Goal: Task Accomplishment & Management: Manage account settings

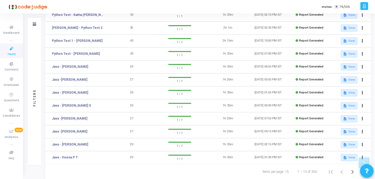
scroll to position [108, 0]
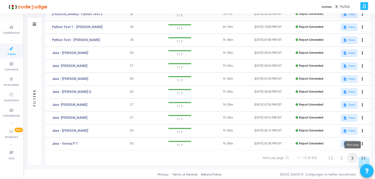
click at [356, 159] on icon "Next page" at bounding box center [353, 159] width 8 height 8
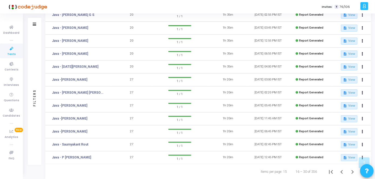
scroll to position [108, 0]
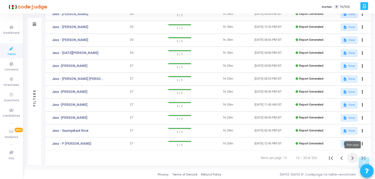
click at [352, 157] on icon "Next page" at bounding box center [353, 159] width 8 height 8
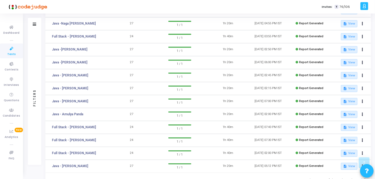
scroll to position [108, 0]
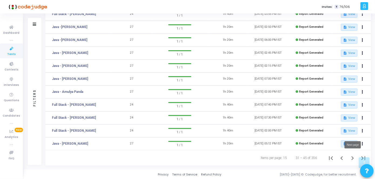
click at [351, 158] on icon "Next page" at bounding box center [353, 159] width 8 height 8
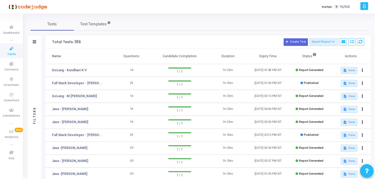
drag, startPoint x: 375, startPoint y: 90, endPoint x: 377, endPoint y: 165, distance: 75.5
click at [375, 165] on html "</div></div> T [PERSON_NAME] Subscribe to a plan of your choice Settings Accoun…" at bounding box center [187, 89] width 375 height 179
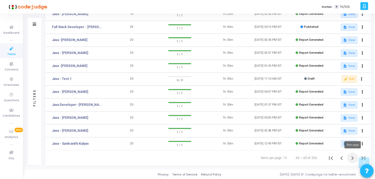
click at [350, 158] on icon "Next page" at bounding box center [353, 159] width 8 height 8
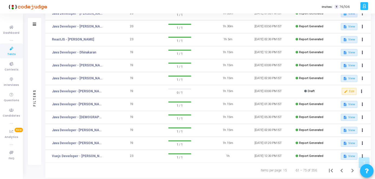
scroll to position [108, 0]
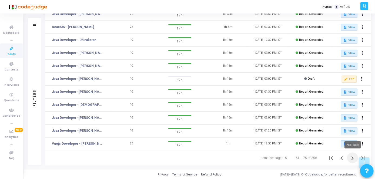
click at [352, 154] on button "Next page" at bounding box center [353, 158] width 11 height 11
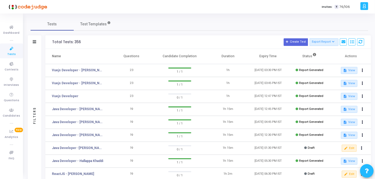
drag, startPoint x: 375, startPoint y: 36, endPoint x: 377, endPoint y: 74, distance: 37.9
click at [375, 74] on html "</div></div> T [PERSON_NAME] Subscribe to a plan of your choice Settings Accoun…" at bounding box center [187, 89] width 375 height 179
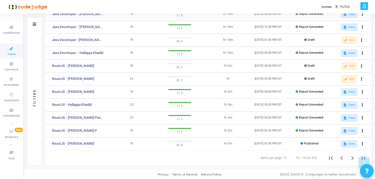
click at [90, 171] on div "Privacy Terms of Service Refund Policy [DATE]-[DATE] © Codejudge, for better re…" at bounding box center [200, 175] width 352 height 10
click at [353, 78] on button "edit Edit" at bounding box center [349, 79] width 15 height 7
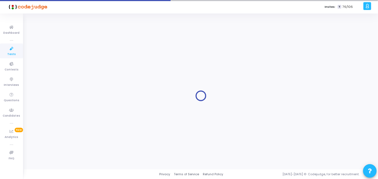
type input "ReactJS - [PERSON_NAME]"
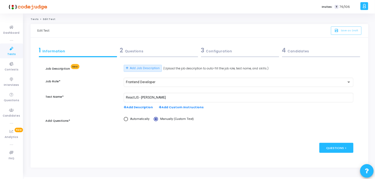
click at [177, 50] on div "2 Questions" at bounding box center [159, 50] width 78 height 9
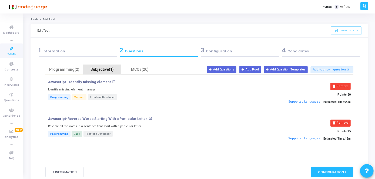
click at [114, 70] on div "Subjective(1)" at bounding box center [102, 70] width 31 height 6
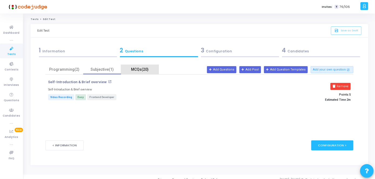
click at [133, 66] on div "MCQs(20)" at bounding box center [140, 69] width 38 height 9
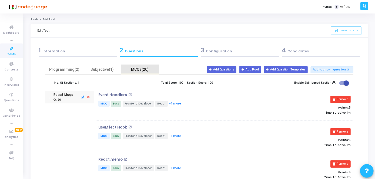
click at [133, 66] on div "MCQs(20)" at bounding box center [140, 69] width 38 height 9
click at [65, 70] on div "Programming(2)" at bounding box center [64, 70] width 31 height 6
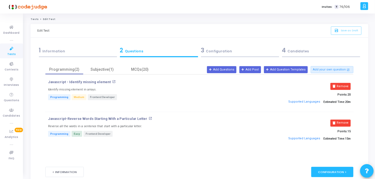
click at [16, 54] on link "Tests" at bounding box center [11, 51] width 23 height 15
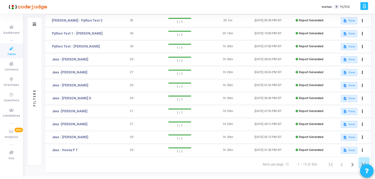
scroll to position [108, 0]
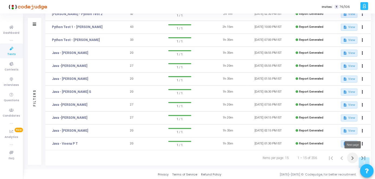
click at [353, 161] on icon "Next page" at bounding box center [353, 159] width 8 height 8
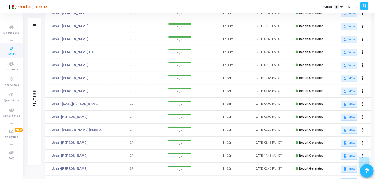
scroll to position [108, 0]
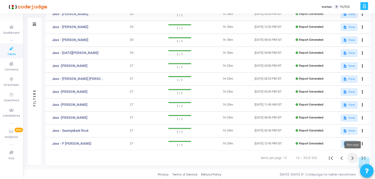
click at [353, 156] on icon "Next page" at bounding box center [353, 159] width 8 height 8
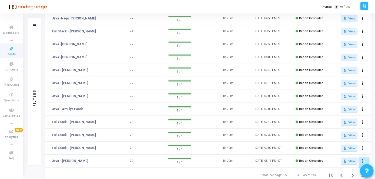
scroll to position [108, 0]
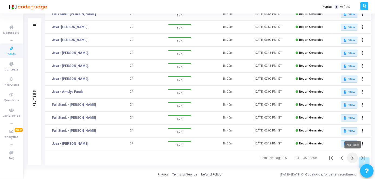
click at [355, 158] on icon "Next page" at bounding box center [353, 159] width 8 height 8
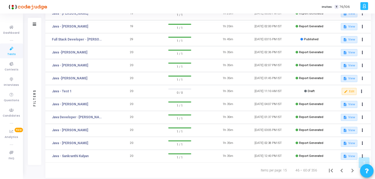
scroll to position [108, 0]
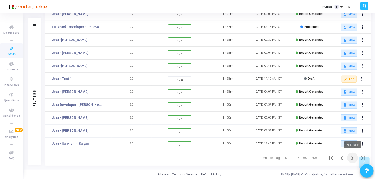
click at [355, 155] on icon "Next page" at bounding box center [353, 159] width 8 height 8
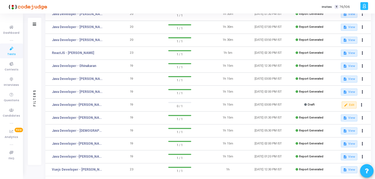
scroll to position [108, 0]
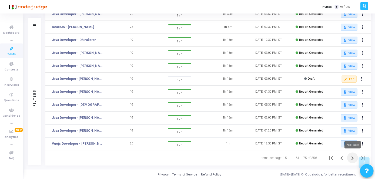
click at [355, 157] on icon "Next page" at bounding box center [353, 159] width 8 height 8
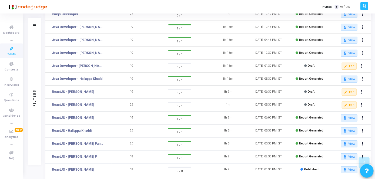
scroll to position [82, 0]
click at [352, 94] on button "edit Edit" at bounding box center [349, 92] width 15 height 7
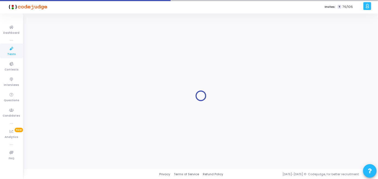
type input "ReactJS - [PERSON_NAME]"
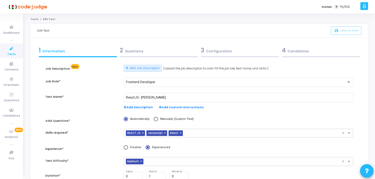
click at [147, 51] on div "2 Questions" at bounding box center [159, 50] width 78 height 9
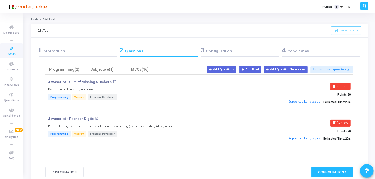
click at [214, 58] on div "3 Configuration" at bounding box center [240, 51] width 81 height 15
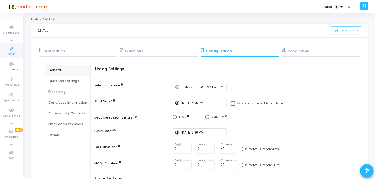
click at [343, 7] on span "76/106" at bounding box center [345, 7] width 10 height 5
click at [15, 53] on span "Tests" at bounding box center [11, 54] width 8 height 5
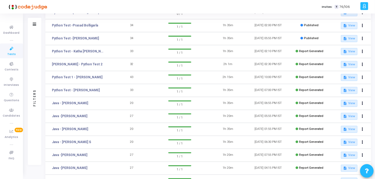
scroll to position [108, 0]
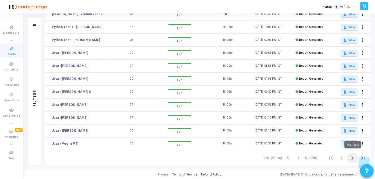
click at [350, 157] on icon "Next page" at bounding box center [353, 159] width 8 height 8
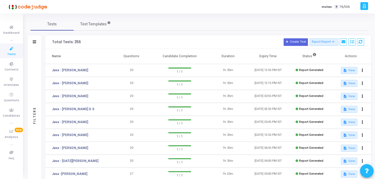
scroll to position [108, 0]
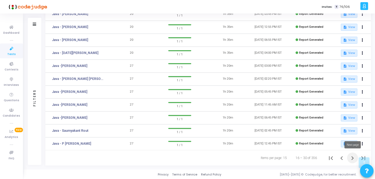
click at [351, 160] on icon "Next page" at bounding box center [353, 159] width 8 height 8
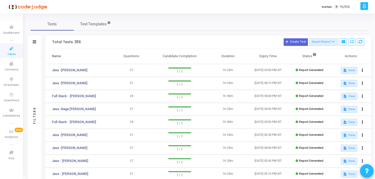
scroll to position [108, 0]
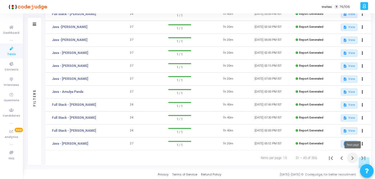
click at [349, 157] on icon "Next page" at bounding box center [353, 159] width 8 height 8
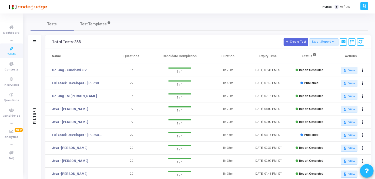
scroll to position [108, 0]
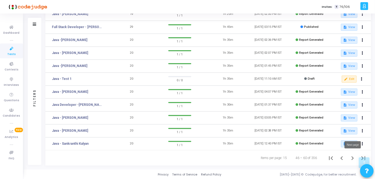
click at [351, 155] on icon "Next page" at bounding box center [353, 159] width 8 height 8
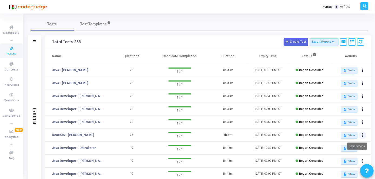
click at [362, 136] on button at bounding box center [363, 136] width 8 height 8
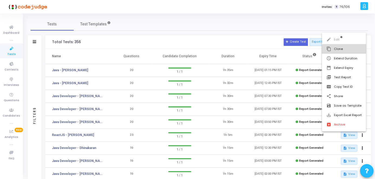
click at [347, 51] on button "content_copy Clone" at bounding box center [344, 48] width 44 height 9
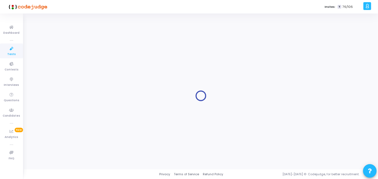
type input "ReactJS - [PERSON_NAME]"
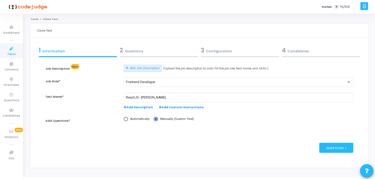
click at [175, 46] on div "2 Questions" at bounding box center [159, 50] width 78 height 9
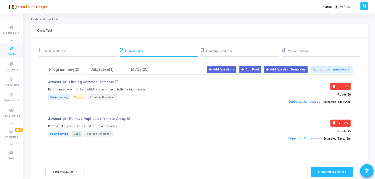
click at [211, 54] on div "3 Configuration" at bounding box center [240, 50] width 78 height 9
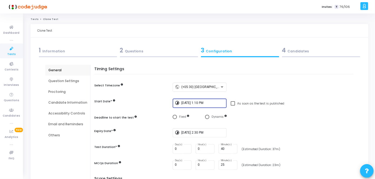
click at [197, 104] on input "[DATE] 1:10 PM" at bounding box center [202, 103] width 43 height 4
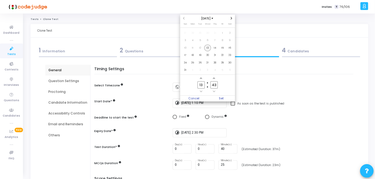
click at [207, 50] on span "13" at bounding box center [207, 48] width 7 height 7
click at [205, 84] on label "13 Hour" at bounding box center [201, 84] width 13 height 7
click at [205, 84] on input "13" at bounding box center [201, 84] width 7 height 7
type input "14"
click at [217, 84] on input "43" at bounding box center [214, 84] width 7 height 7
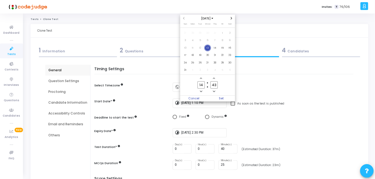
type input "4"
type input "05"
click at [225, 98] on span "Set" at bounding box center [222, 99] width 28 height 6
type input "[DATE] 2:05 PM"
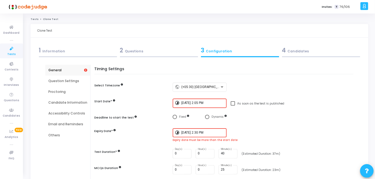
click at [135, 45] on div "2 Questions" at bounding box center [158, 51] width 81 height 15
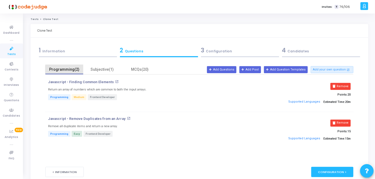
click at [82, 71] on div "Programming(2)" at bounding box center [64, 69] width 38 height 9
click at [110, 71] on div "Subjective(1)" at bounding box center [102, 70] width 31 height 6
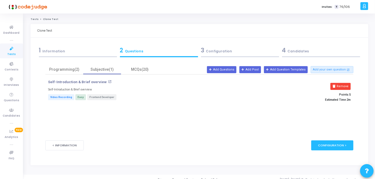
click at [164, 53] on div "2 Questions" at bounding box center [159, 50] width 78 height 9
click at [153, 69] on div "MCQs(20)" at bounding box center [139, 70] width 31 height 6
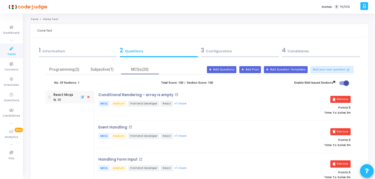
click at [233, 45] on div "3 Configuration" at bounding box center [240, 51] width 81 height 15
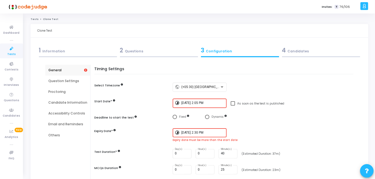
click at [200, 103] on input "[DATE] 2:05 PM" at bounding box center [202, 103] width 43 height 4
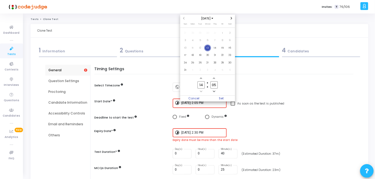
click at [209, 48] on span "13" at bounding box center [207, 48] width 7 height 7
click at [199, 134] on div at bounding box center [187, 89] width 375 height 179
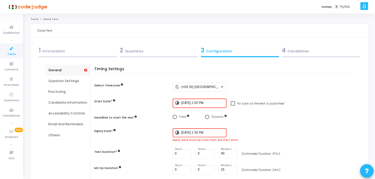
click at [205, 135] on input "[DATE] 2:30 PM" at bounding box center [202, 133] width 43 height 4
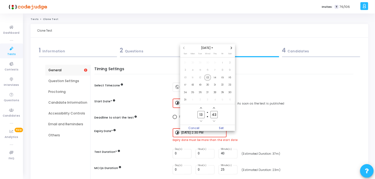
click at [208, 77] on span "13" at bounding box center [207, 77] width 7 height 7
click at [204, 115] on input "13" at bounding box center [201, 114] width 7 height 7
type input "15"
click at [218, 115] on input "43" at bounding box center [214, 114] width 7 height 7
type input "4"
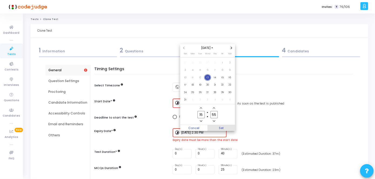
type input "55"
click at [224, 129] on span "Set" at bounding box center [222, 128] width 28 height 6
type input "[DATE] 3:55 PM"
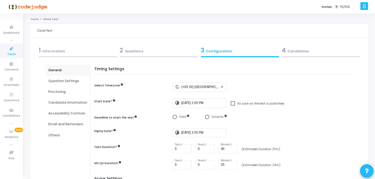
click at [308, 52] on div "4 Candidates" at bounding box center [321, 50] width 78 height 9
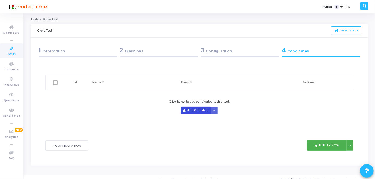
click at [196, 110] on button "Add Candidate" at bounding box center [196, 110] width 30 height 7
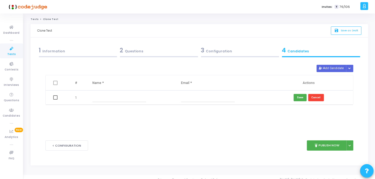
click at [109, 99] on input "text" at bounding box center [120, 97] width 54 height 9
paste input "[PERSON_NAME]"
type input "[PERSON_NAME]"
click at [218, 98] on input "text" at bounding box center [208, 97] width 54 height 9
paste input "[EMAIL_ADDRESS][DOMAIN_NAME]"
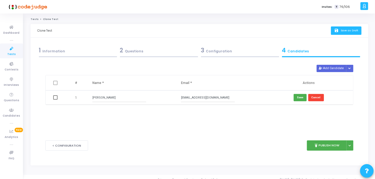
type input "[EMAIL_ADDRESS][DOMAIN_NAME]"
click at [350, 31] on span "Save as Draft" at bounding box center [350, 31] width 18 height 4
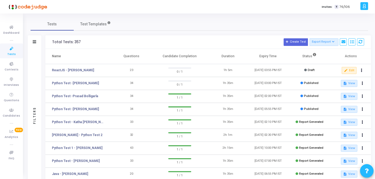
click at [10, 51] on icon at bounding box center [11, 48] width 11 height 7
click at [353, 72] on button "edit Edit" at bounding box center [349, 70] width 15 height 7
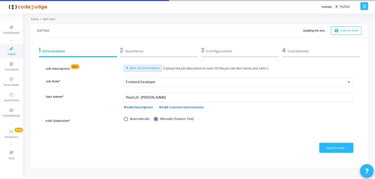
click at [156, 46] on div "2 Questions" at bounding box center [159, 50] width 78 height 9
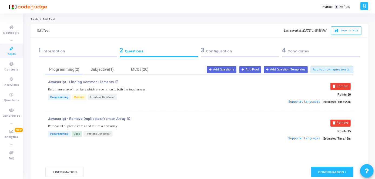
click at [223, 51] on div "3 Configuration" at bounding box center [240, 50] width 78 height 9
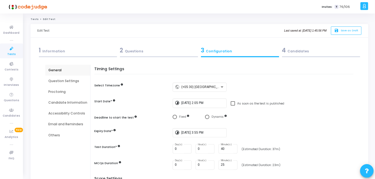
click at [292, 57] on div at bounding box center [321, 56] width 78 height 1
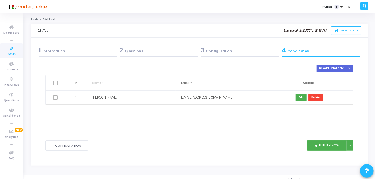
click at [72, 55] on div "1 Information" at bounding box center [78, 50] width 78 height 9
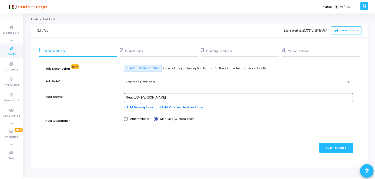
click at [167, 99] on input "ReactJS - [PERSON_NAME]" at bounding box center [239, 98] width 226 height 4
paste input "[EMAIL_ADDRESS][DOMAIN_NAME]"
paste input "[PERSON_NAME]"
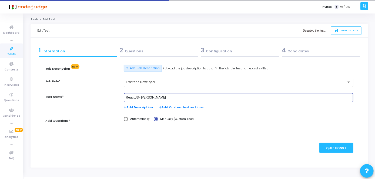
type input "ReactJS - [PERSON_NAME]"
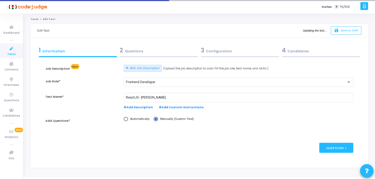
click at [232, 51] on div "3 Configuration" at bounding box center [240, 50] width 78 height 9
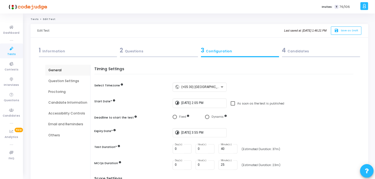
click at [289, 54] on div "4 Candidates" at bounding box center [321, 50] width 78 height 9
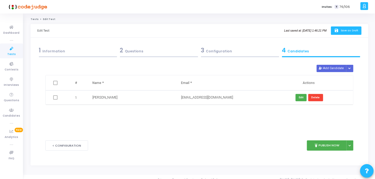
click at [346, 31] on span "Save as Draft" at bounding box center [350, 31] width 18 height 4
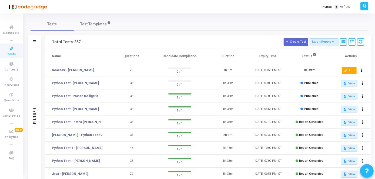
click at [352, 68] on button "edit Edit" at bounding box center [349, 70] width 15 height 7
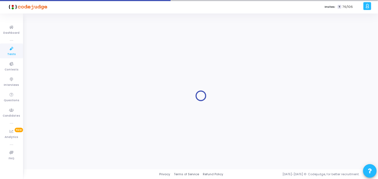
type input "[DATE] 2:05 PM"
checkbox input "false"
type input "[DATE] 3:55 PM"
type input "40"
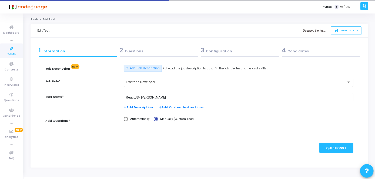
click at [248, 48] on div "3 Configuration" at bounding box center [240, 50] width 78 height 9
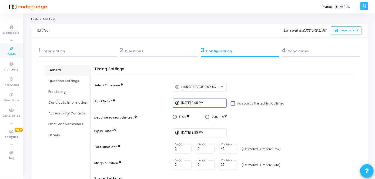
click at [204, 104] on input "[DATE] 2:05 PM" at bounding box center [202, 103] width 43 height 4
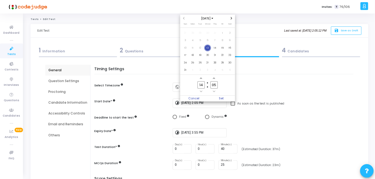
click at [216, 85] on input "05" at bounding box center [214, 84] width 7 height 7
type input "08"
click at [225, 98] on span "Set" at bounding box center [222, 99] width 28 height 6
type input "[DATE] 2:08 PM"
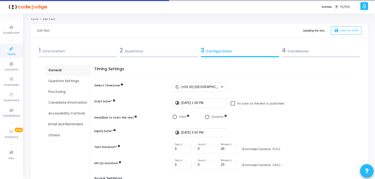
click at [299, 51] on div "4 Candidates" at bounding box center [321, 50] width 78 height 9
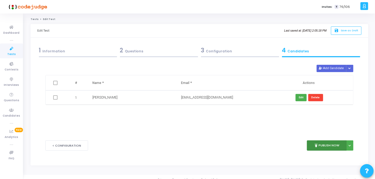
click at [318, 147] on icon "publish" at bounding box center [316, 145] width 5 height 5
